Goal: Information Seeking & Learning: Learn about a topic

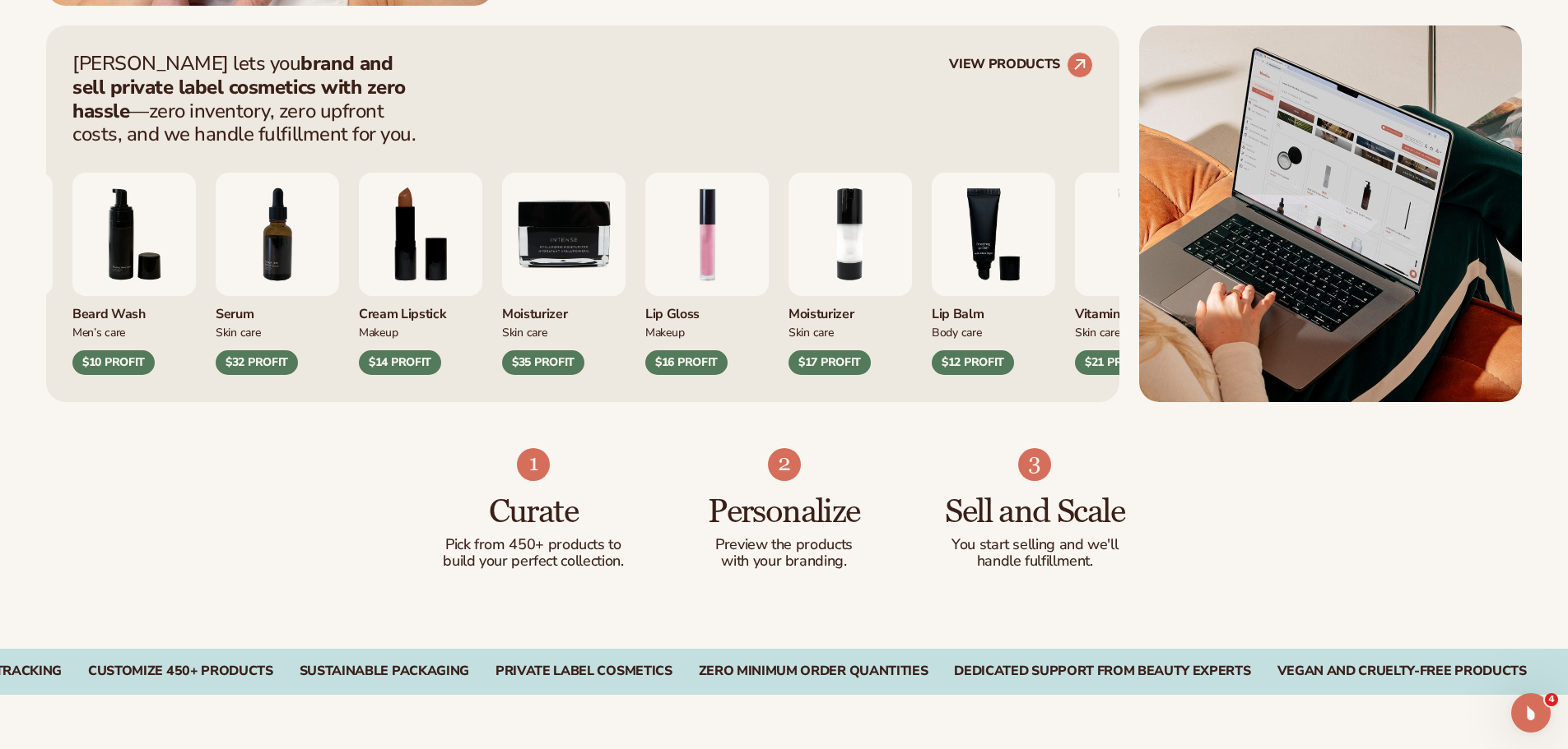
click at [1344, 501] on div "Curate Pick from 450+ products to build your perfect collection. Personalize Pr…" at bounding box center [784, 525] width 1568 height 247
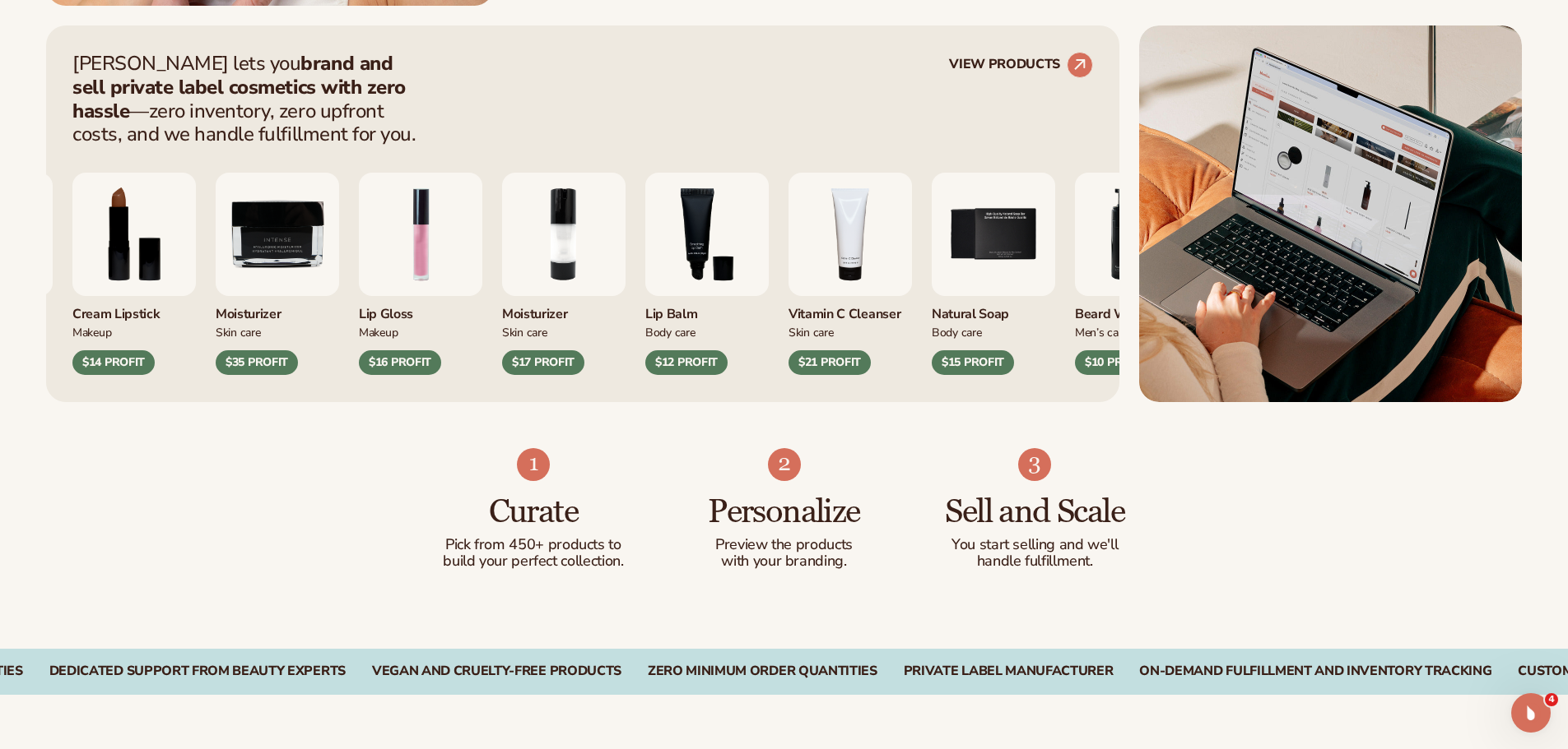
click at [1464, 487] on div "Curate Pick from 450+ products to build your perfect collection. Personalize Pr…" at bounding box center [784, 525] width 1568 height 247
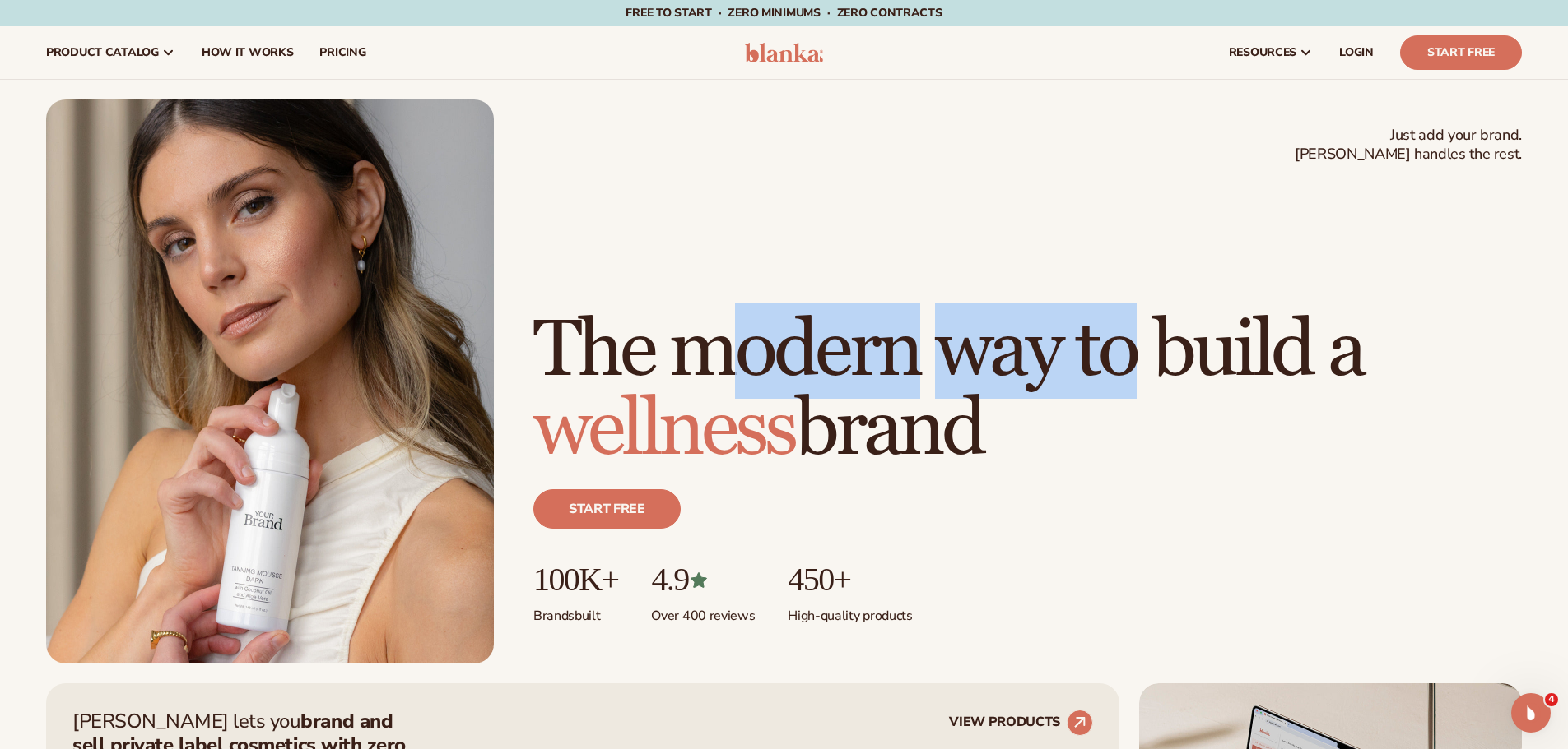
drag, startPoint x: 719, startPoint y: 267, endPoint x: 942, endPoint y: 413, distance: 266.5
click at [738, 418] on h1 "The modern way to build a wellness brand" at bounding box center [1027, 391] width 988 height 158
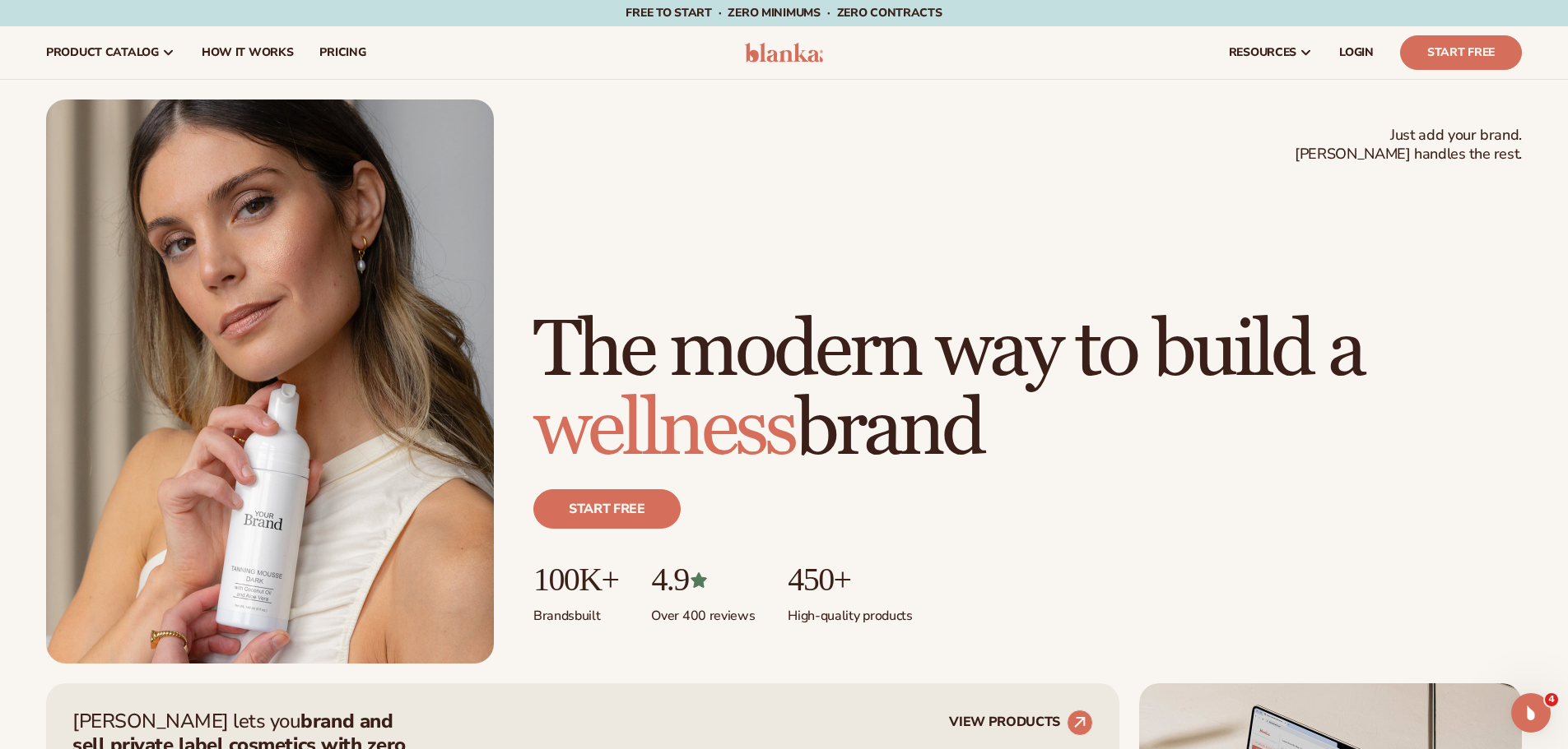
click at [1004, 411] on h1 "The modern way to build a wellness brand" at bounding box center [1027, 391] width 988 height 158
